Goal: Transaction & Acquisition: Purchase product/service

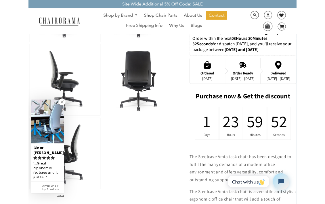
scroll to position [253, 0]
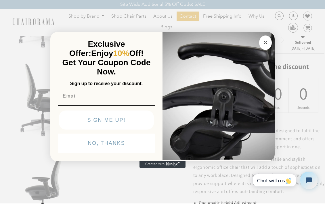
click at [266, 41] on circle "Close dialog" at bounding box center [266, 42] width 7 height 7
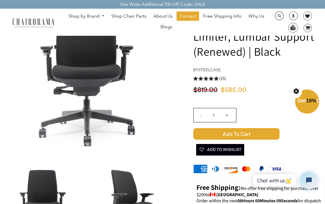
scroll to position [0, 0]
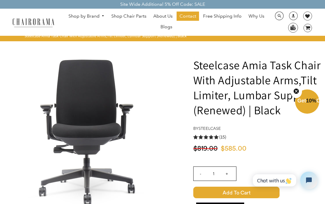
click at [212, 137] on use "5.0 rating (15 votes)" at bounding box center [211, 137] width 5 height 4
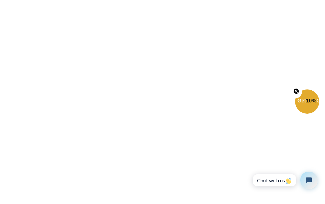
scroll to position [820, 0]
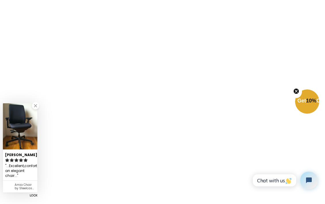
click at [37, 104] on link at bounding box center [35, 105] width 7 height 7
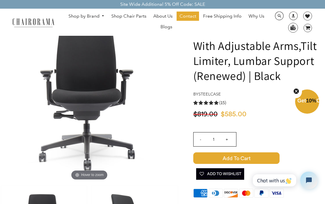
scroll to position [91, 0]
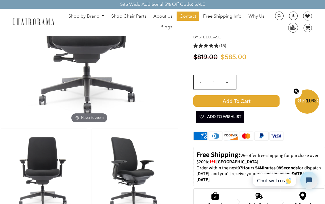
click at [226, 101] on span "Add to Cart" at bounding box center [236, 101] width 86 height 12
click at [311, 28] on icon "image/svg+xml Layer 1" at bounding box center [308, 28] width 9 height 9
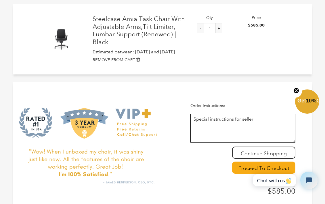
scroll to position [165, 0]
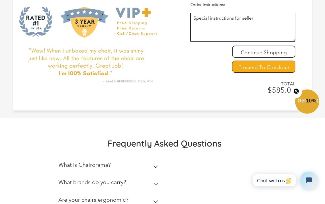
click at [258, 68] on input "Proceed To Checkout" at bounding box center [263, 66] width 63 height 12
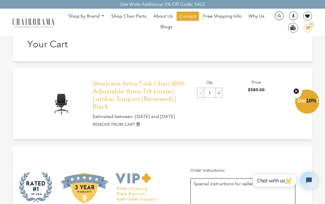
click at [166, 90] on link "Steelcase Amia Task Chair With Adjustable Arms,Tilt Limiter, Lumbar Support (Re…" at bounding box center [140, 95] width 94 height 31
